Goal: Information Seeking & Learning: Learn about a topic

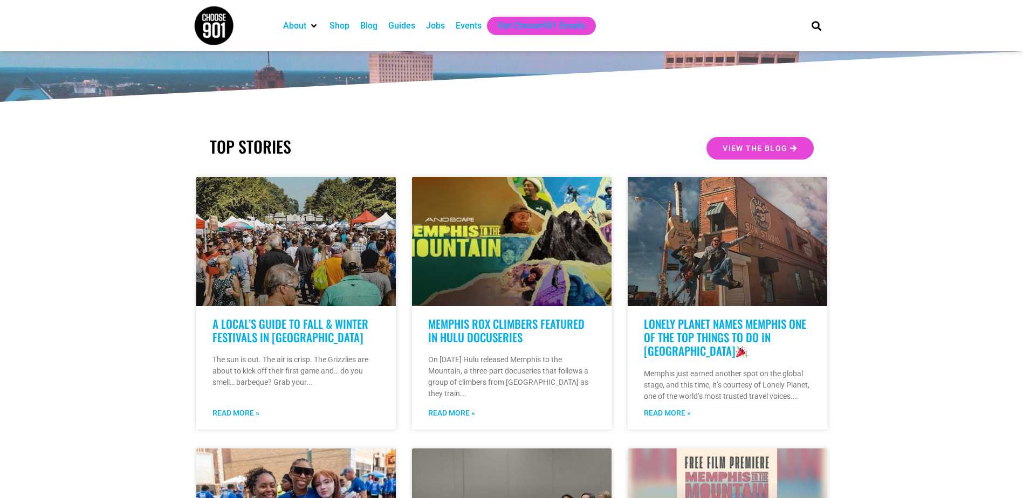
scroll to position [216, 0]
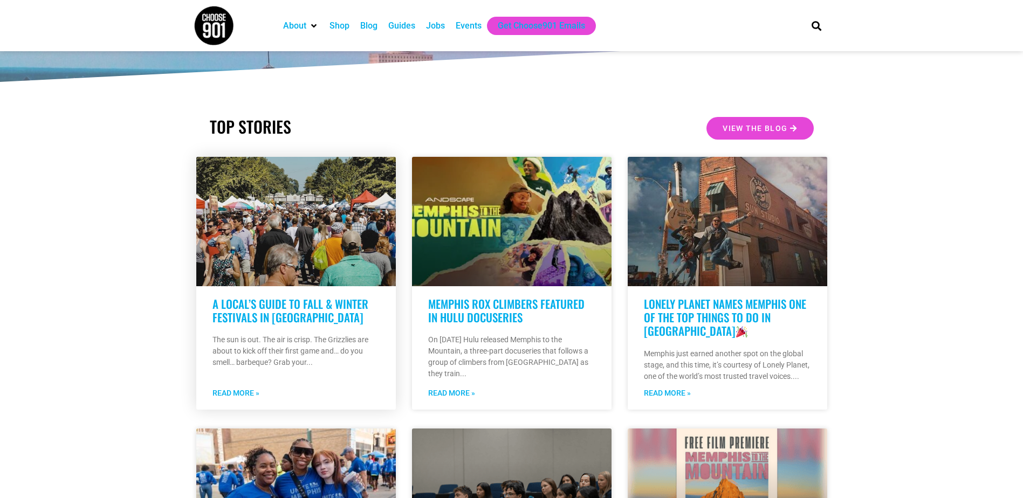
click at [240, 309] on link "A Local’s Guide to Fall & Winter Festivals in Memphis" at bounding box center [291, 311] width 156 height 30
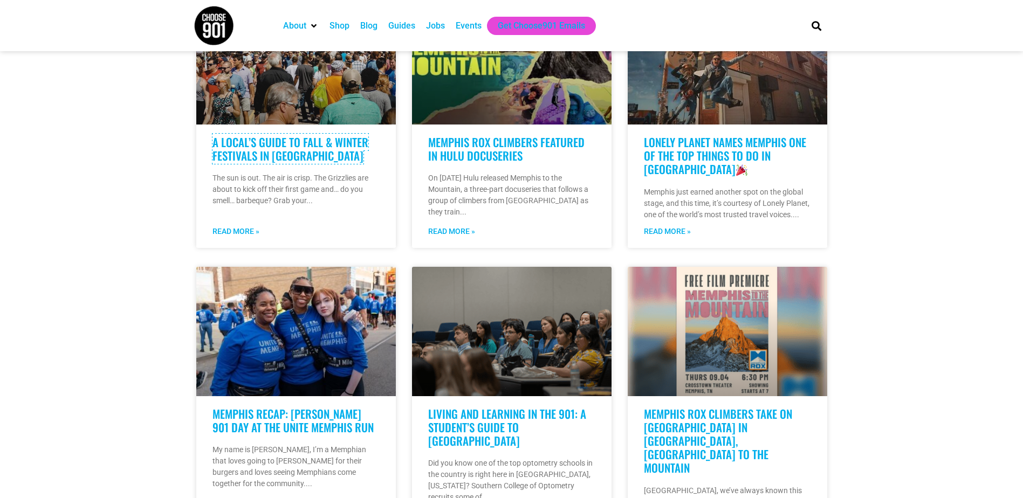
scroll to position [0, 0]
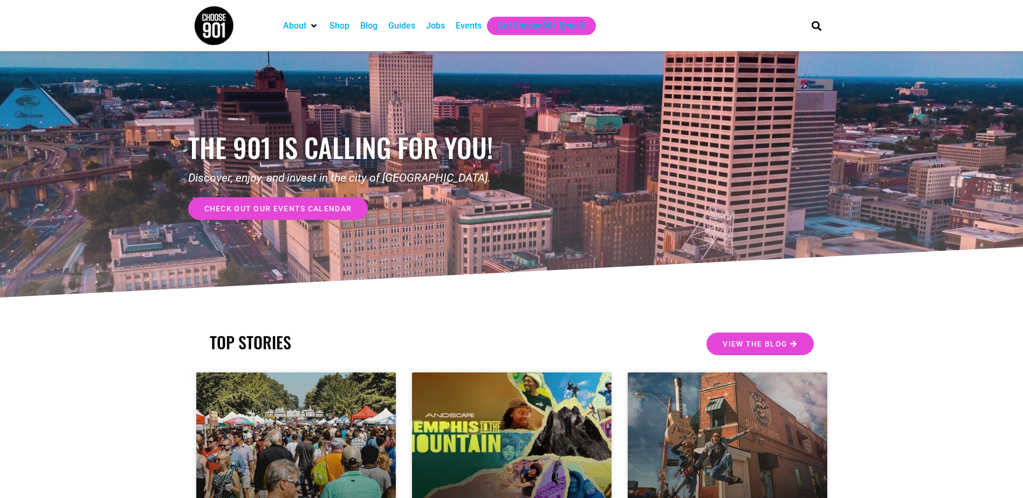
click at [457, 27] on div "Events" at bounding box center [469, 25] width 26 height 13
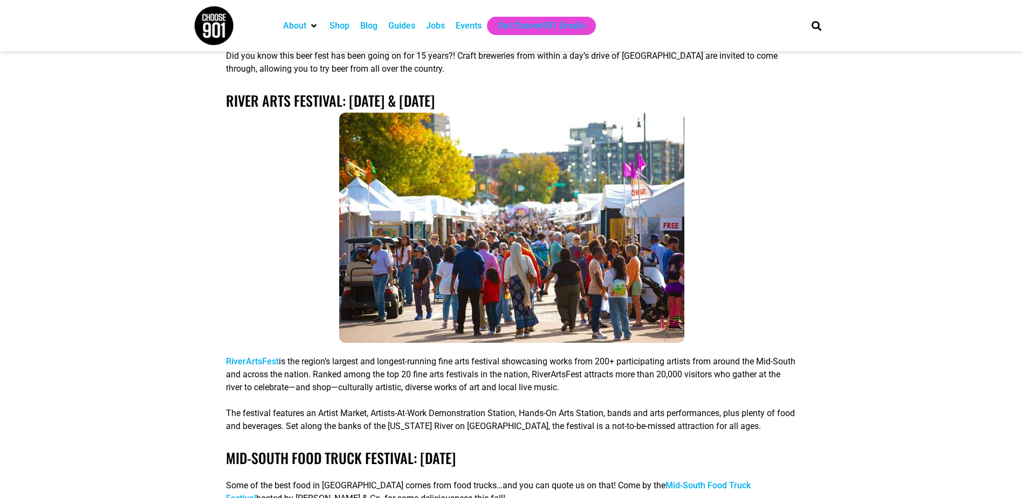
scroll to position [2697, 0]
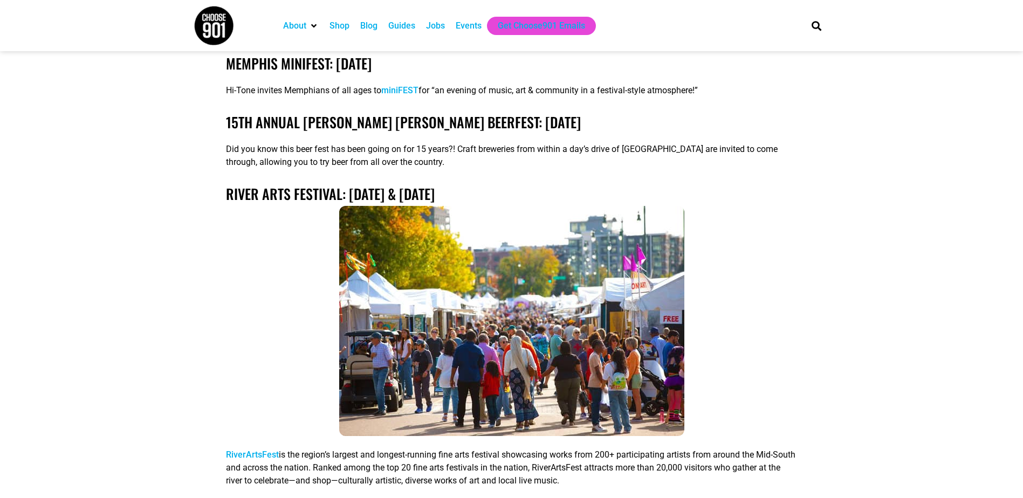
click at [245, 450] on link "RiverArtsFest" at bounding box center [252, 455] width 53 height 10
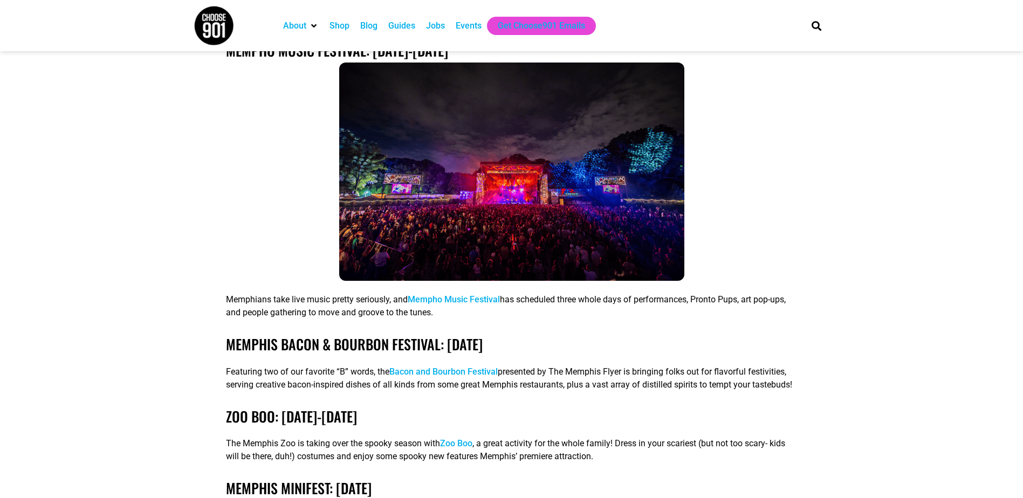
scroll to position [2212, 0]
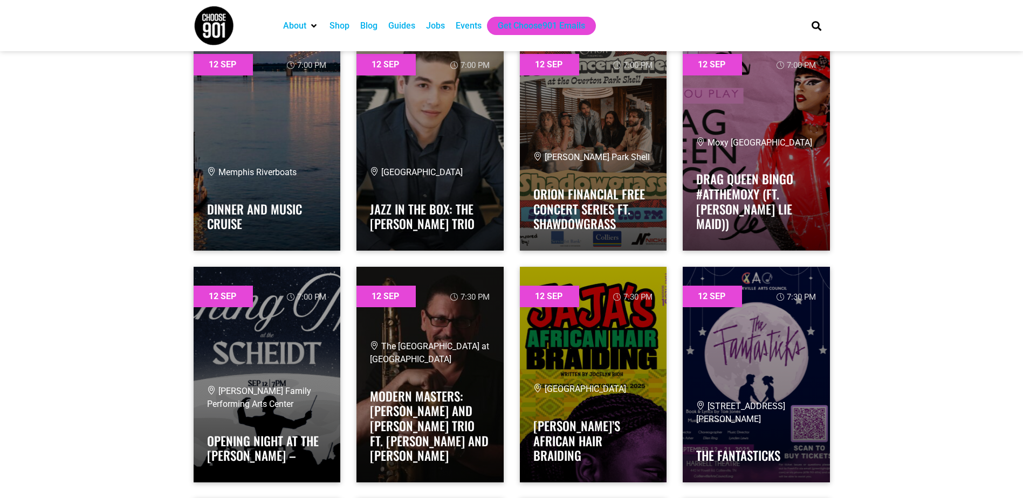
scroll to position [5502, 0]
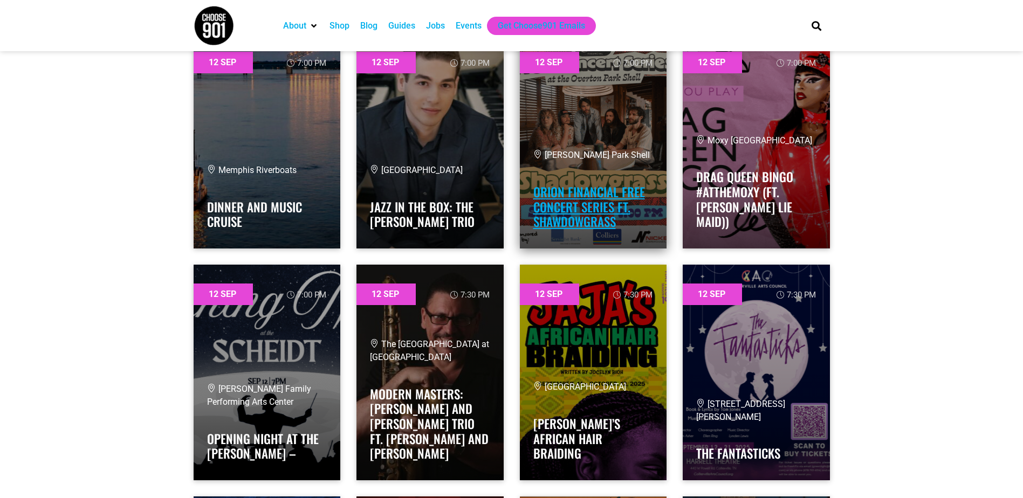
click at [585, 198] on link "Orion Financial Free Concert Series ft. Shawdowgrass" at bounding box center [589, 207] width 112 height 48
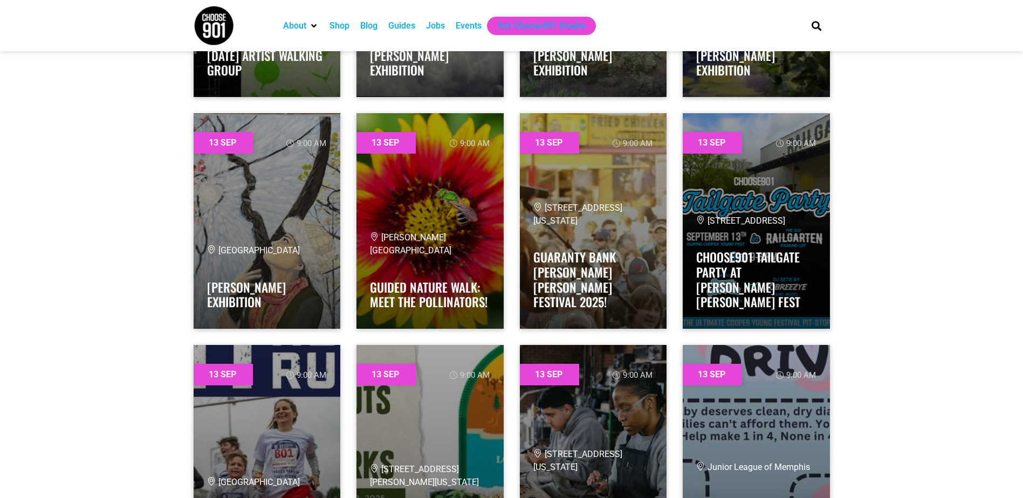
scroll to position [6581, 0]
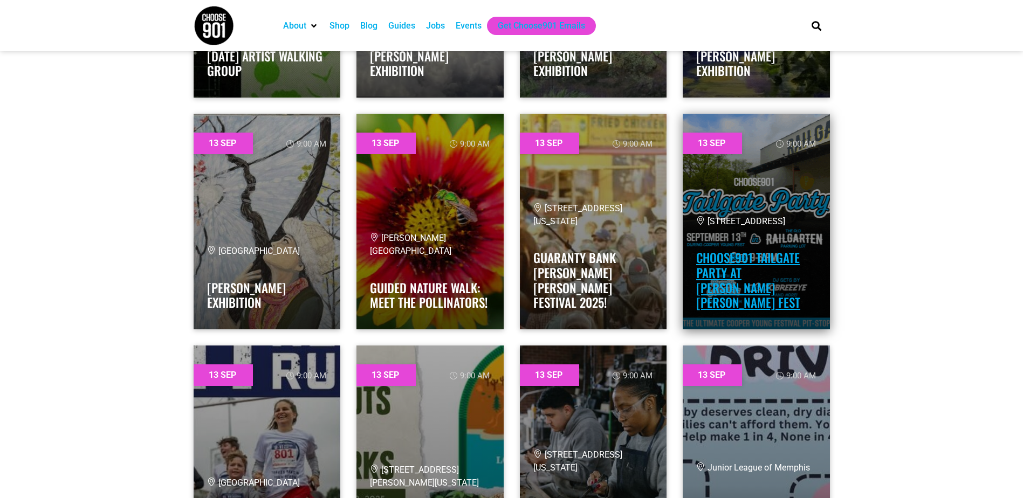
click at [738, 273] on link "Choose901 Tailgate Party at [PERSON_NAME] [PERSON_NAME] Fest" at bounding box center [748, 280] width 104 height 63
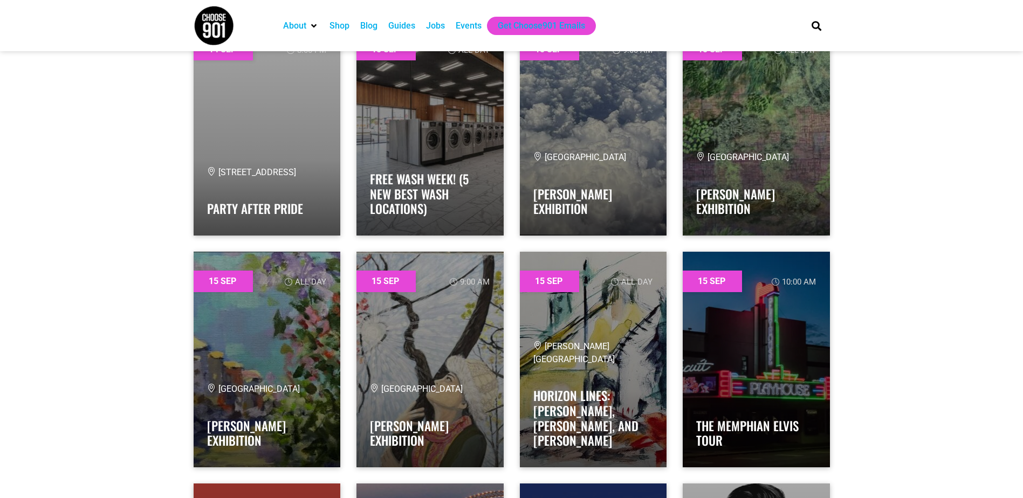
scroll to position [12029, 0]
